Goal: Transaction & Acquisition: Purchase product/service

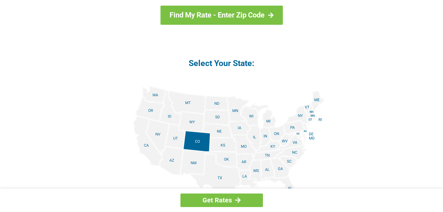
scroll to position [752, 0]
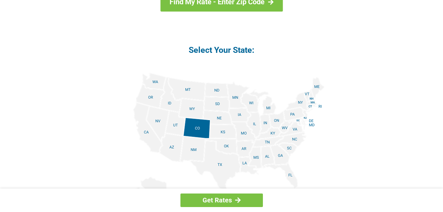
click at [220, 162] on img at bounding box center [222, 147] width 206 height 149
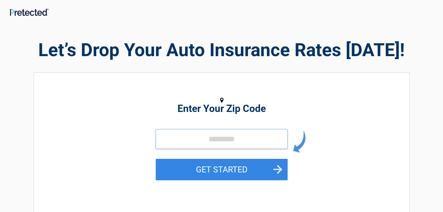
click at [213, 148] on input "tel" at bounding box center [222, 139] width 132 height 20
type input "*****"
